Goal: Task Accomplishment & Management: Use online tool/utility

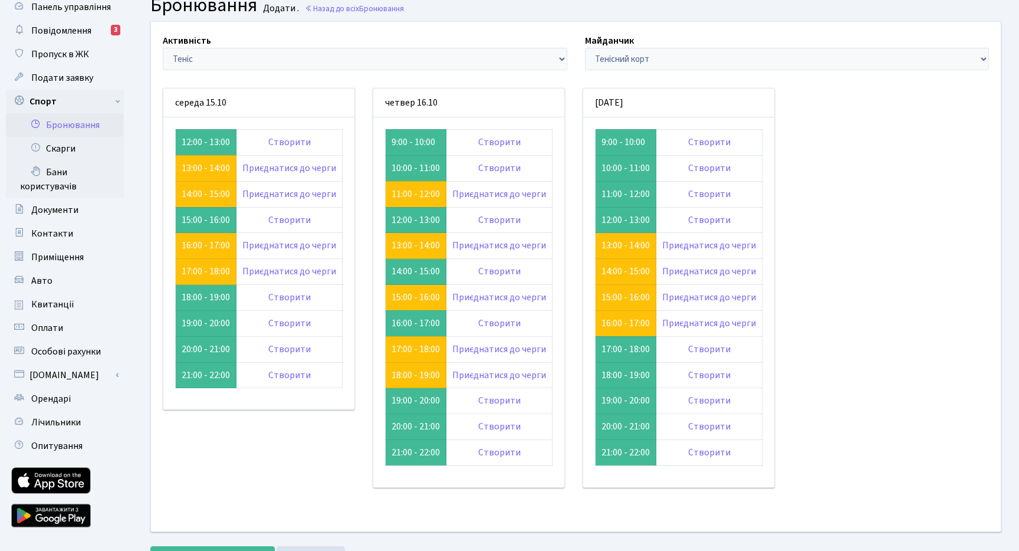
scroll to position [45, 0]
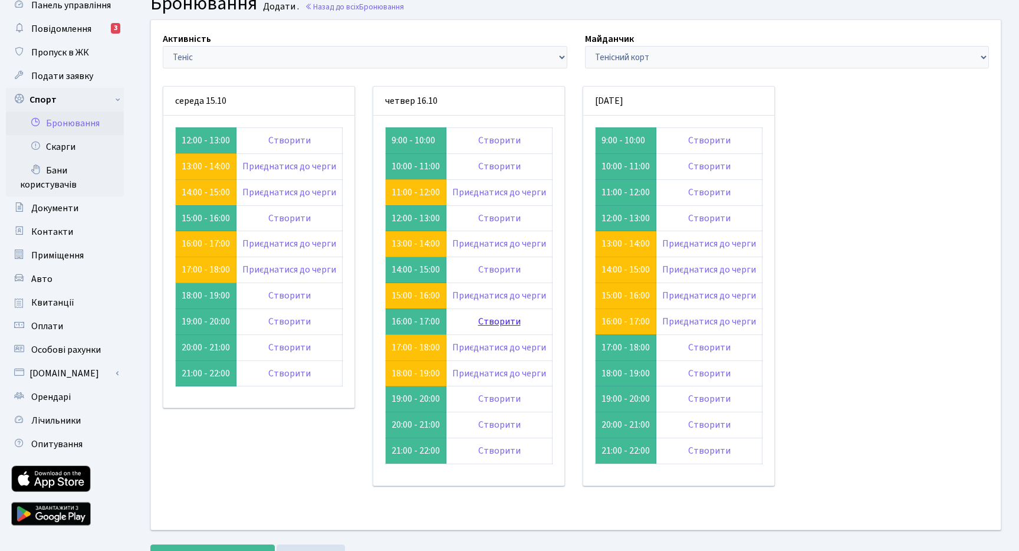
click at [497, 324] on link "Створити" at bounding box center [499, 321] width 42 height 13
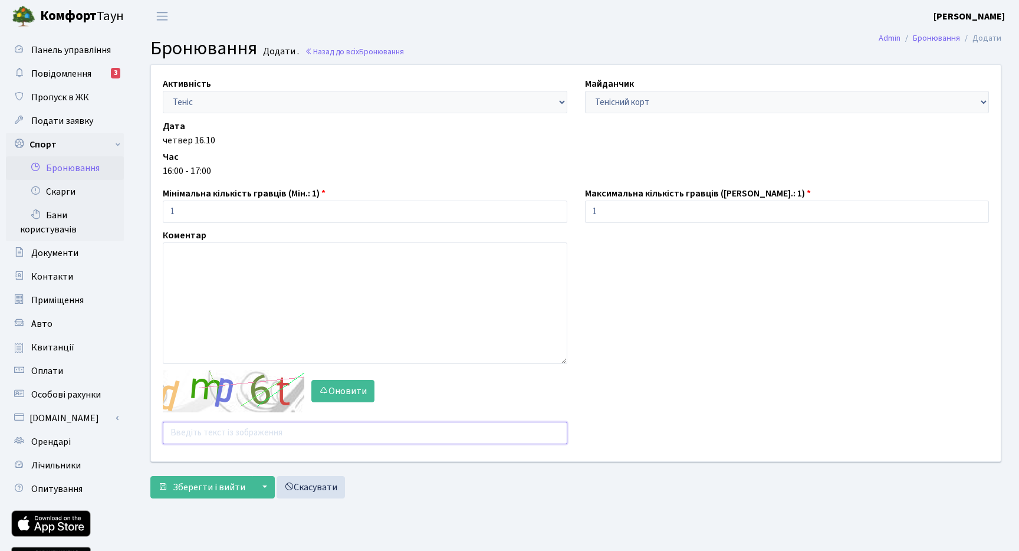
click at [202, 432] on input "text" at bounding box center [365, 432] width 404 height 22
type input "jqzg4"
click at [182, 492] on span "Зберегти і вийти" at bounding box center [209, 486] width 72 height 13
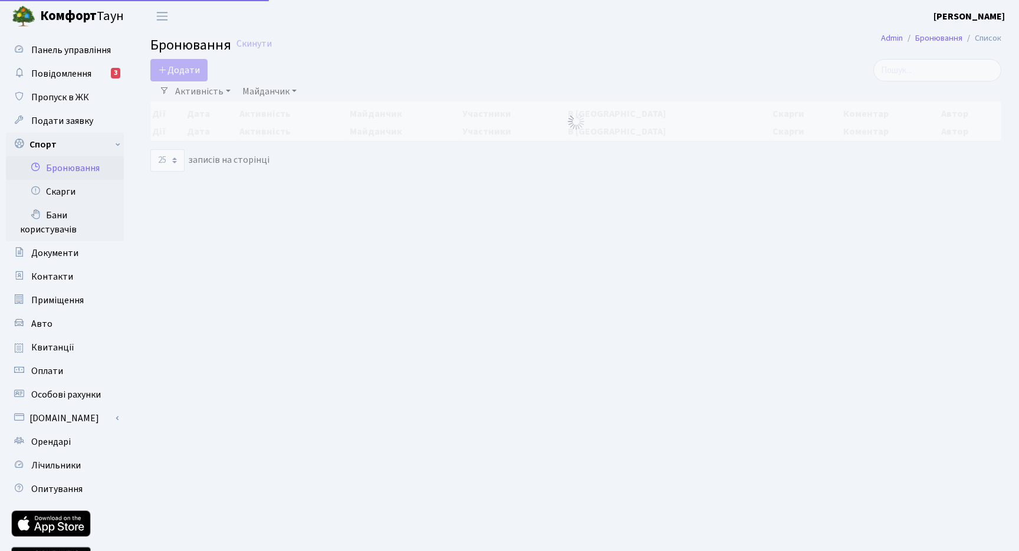
select select "25"
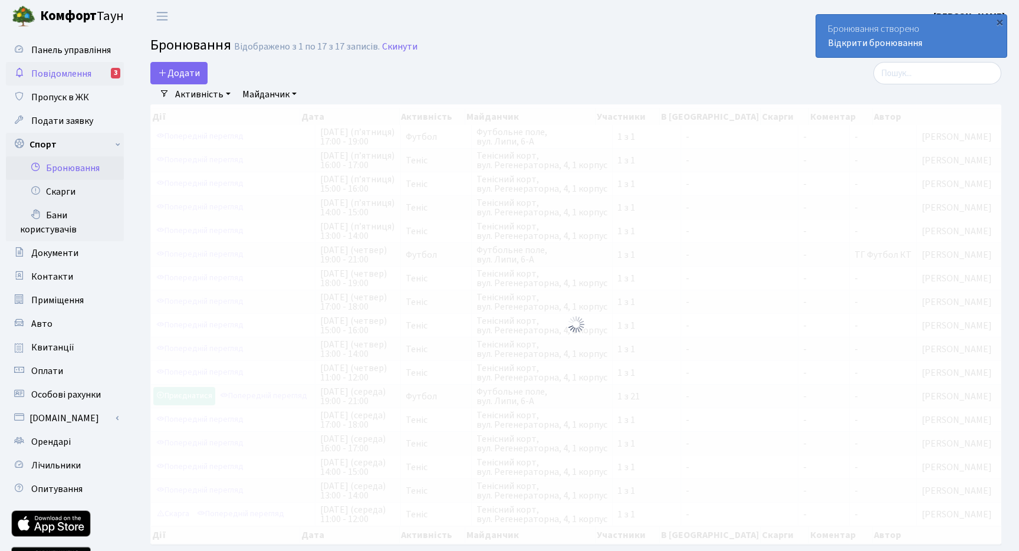
click at [64, 74] on span "Повідомлення" at bounding box center [61, 73] width 60 height 13
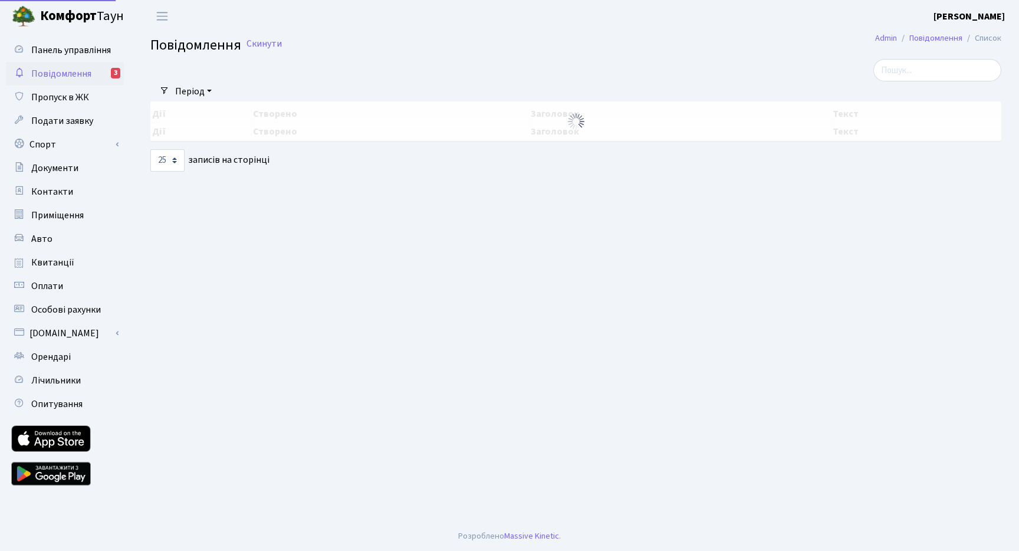
select select "25"
